Goal: Check status

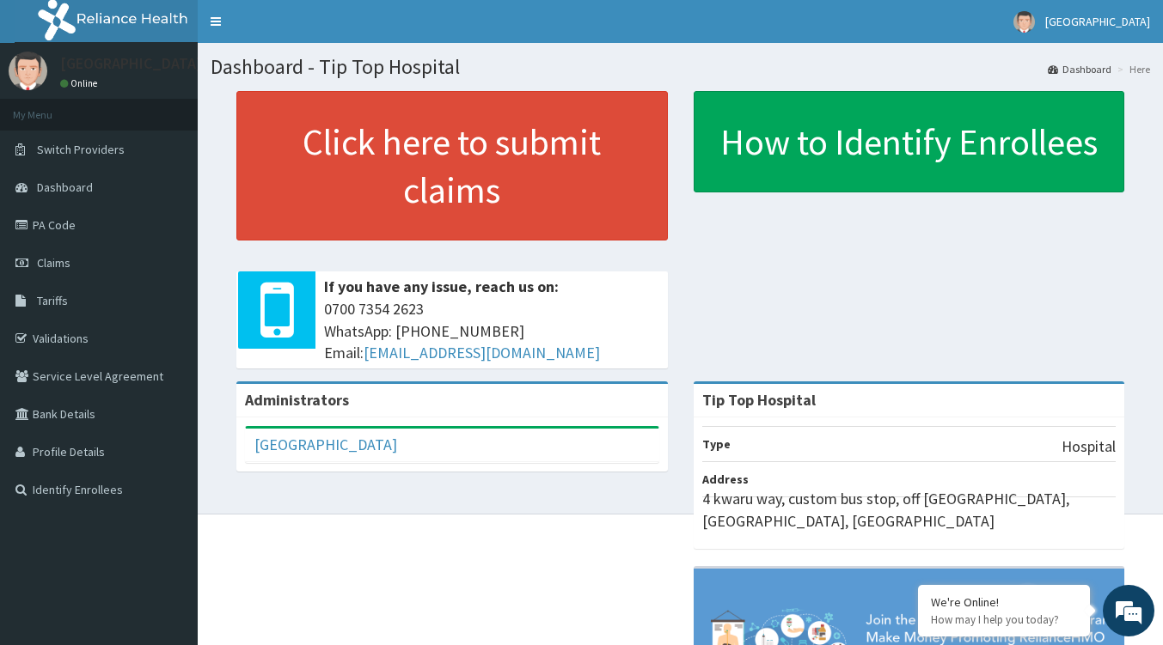
click at [77, 254] on link "Claims" at bounding box center [99, 263] width 198 height 38
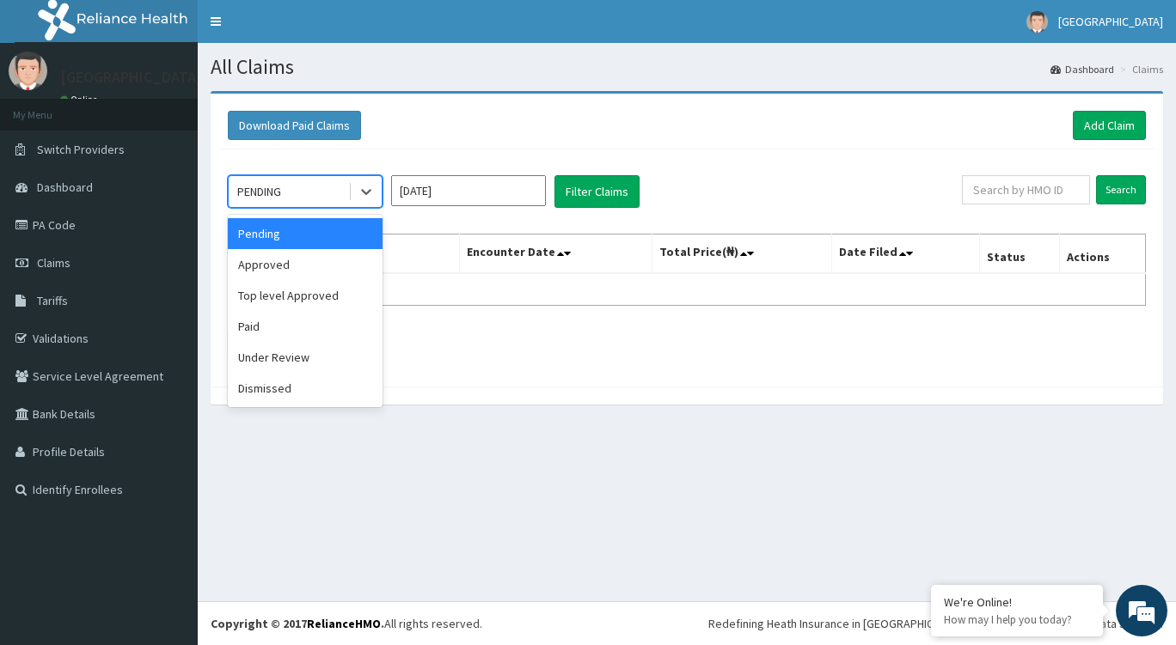
click at [339, 183] on div "PENDING" at bounding box center [288, 192] width 119 height 28
click at [298, 274] on div "Approved" at bounding box center [305, 264] width 155 height 31
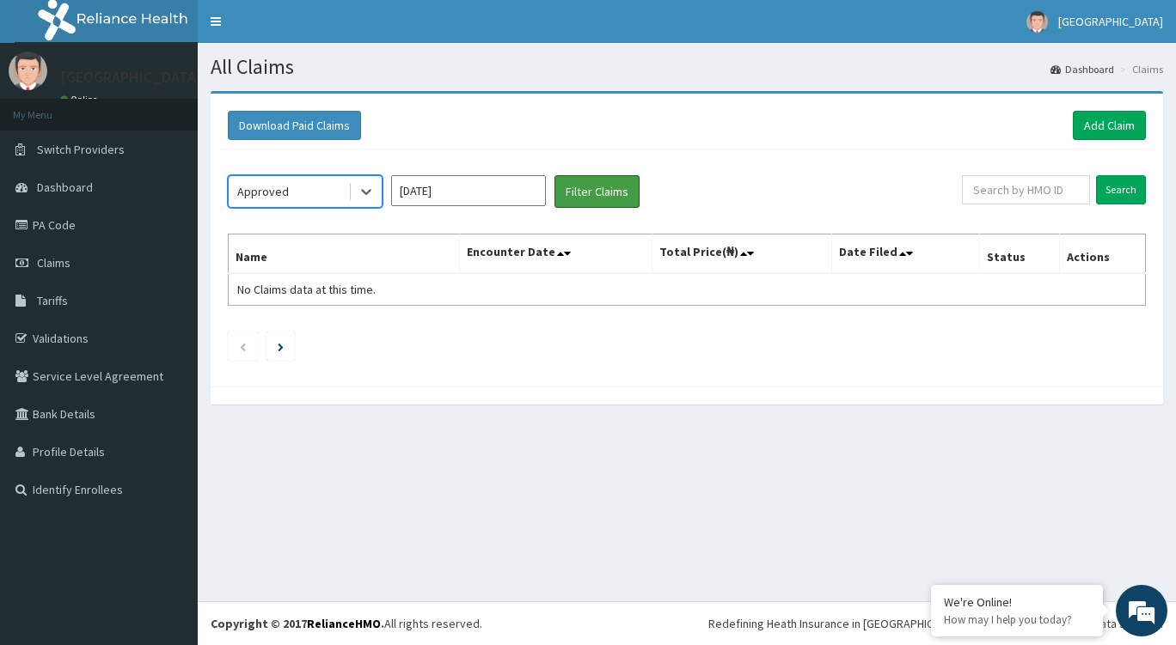
click at [606, 182] on button "Filter Claims" at bounding box center [596, 191] width 85 height 33
click at [100, 233] on link "PA Code" at bounding box center [99, 225] width 198 height 38
